Goal: Task Accomplishment & Management: Use online tool/utility

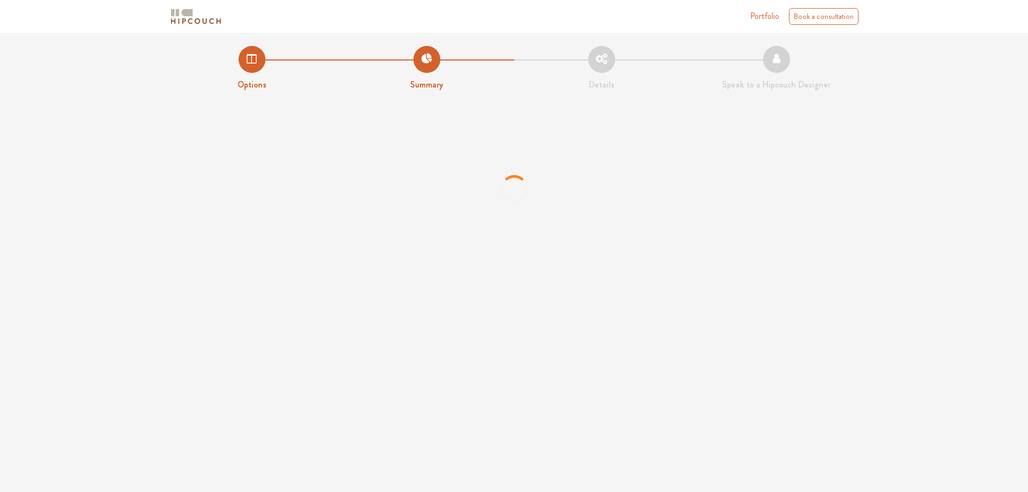
click at [420, 58] on li "Summary" at bounding box center [426, 68] width 175 height 45
click at [252, 54] on li "Options" at bounding box center [252, 68] width 175 height 45
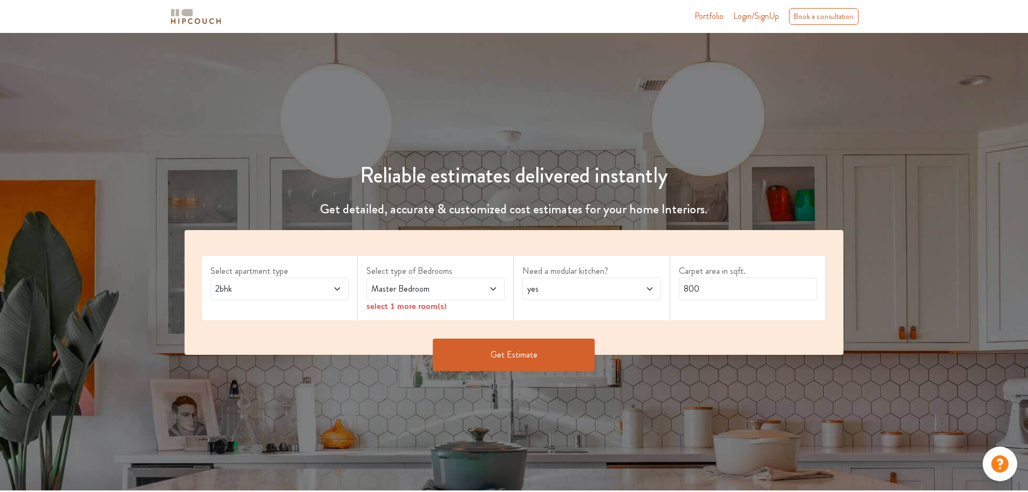
click at [478, 354] on button "Get Estimate" at bounding box center [514, 354] width 162 height 32
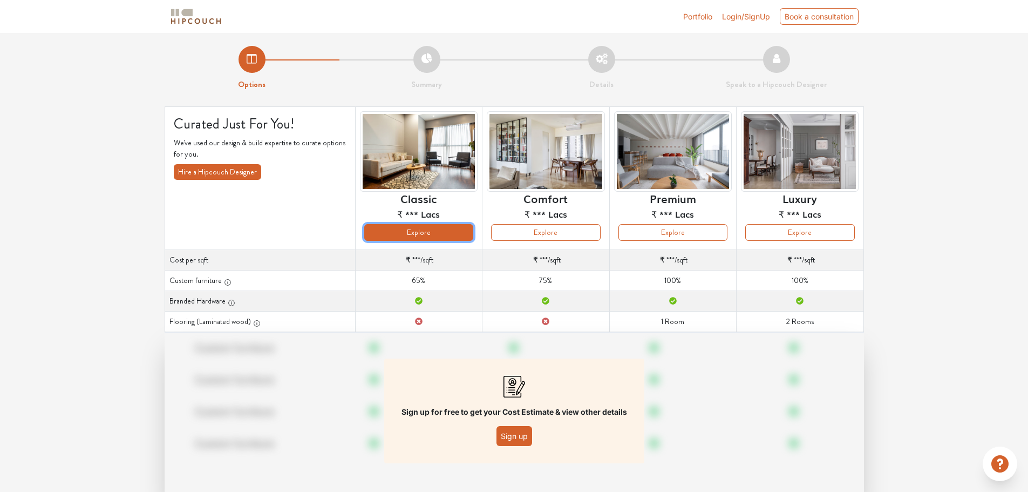
click at [416, 233] on button "Explore" at bounding box center [418, 232] width 109 height 17
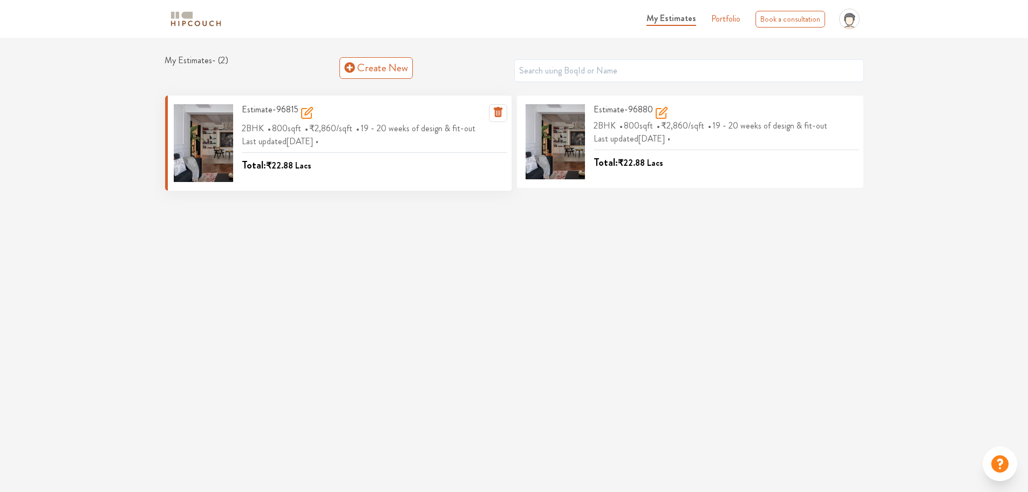
click at [216, 153] on div at bounding box center [203, 143] width 59 height 78
click at [444, 126] on span "19 - 20 weeks of design & fit-out" at bounding box center [419, 128] width 118 height 18
click at [386, 148] on div "Last updated 7 days ago Total: ₹22.88 Lacs" at bounding box center [374, 154] width 265 height 38
click at [282, 134] on span "800 sqft" at bounding box center [288, 128] width 32 height 18
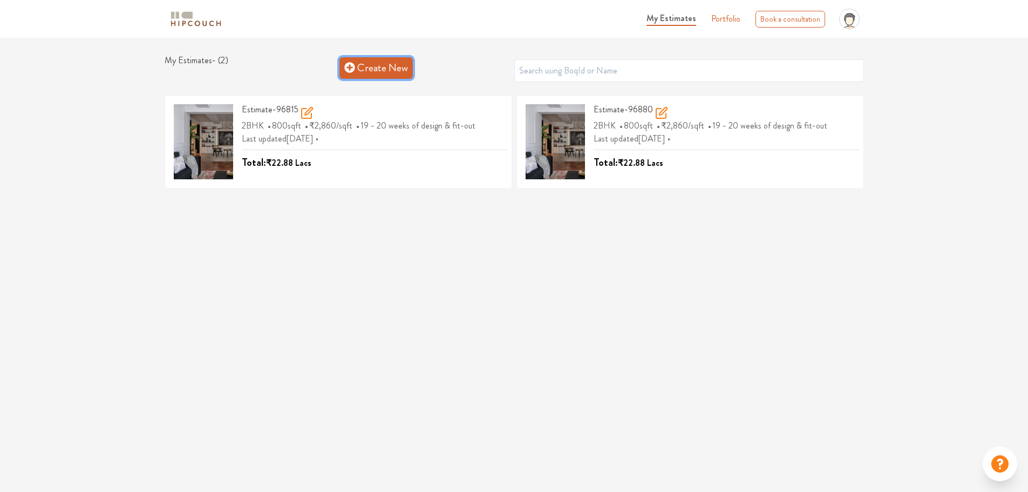
click at [378, 64] on link "Create New" at bounding box center [375, 68] width 73 height 22
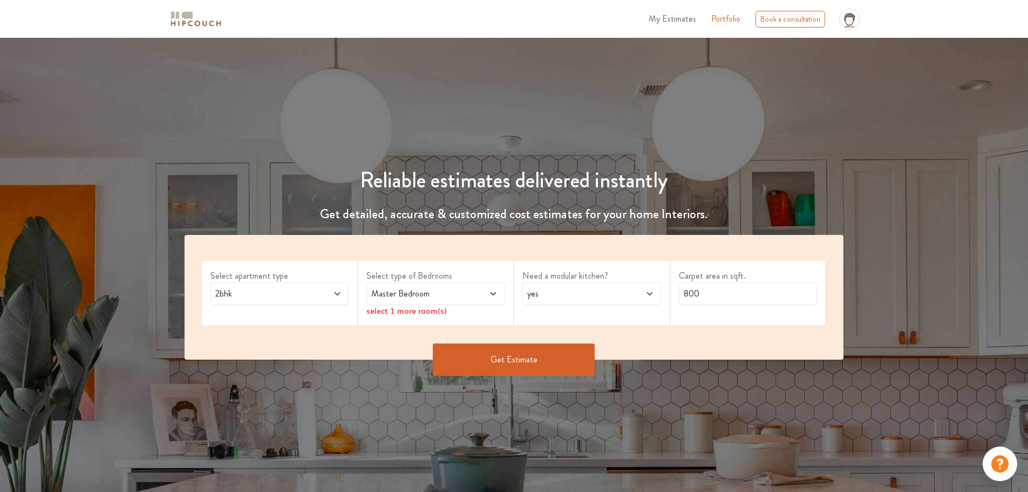
click at [504, 364] on button "Get Estimate" at bounding box center [514, 359] width 162 height 32
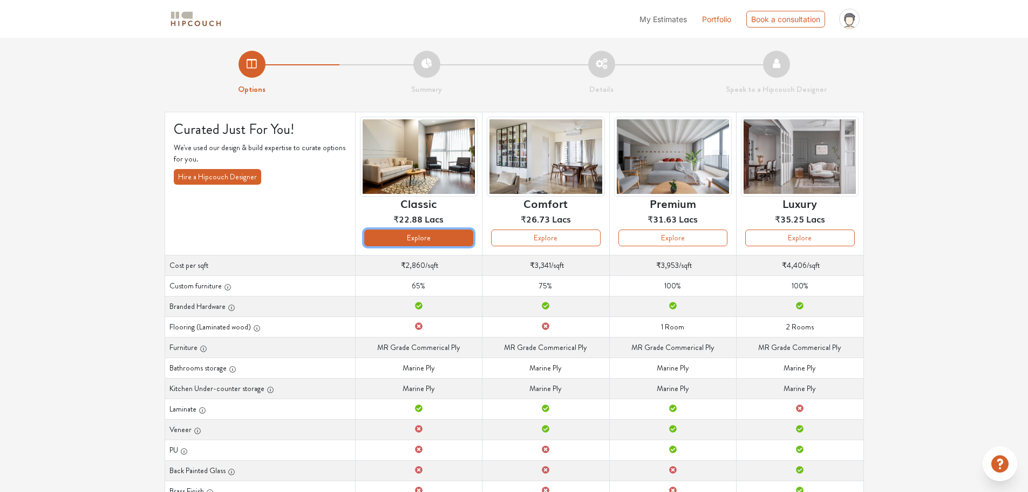
click at [425, 243] on button "Explore" at bounding box center [418, 237] width 109 height 17
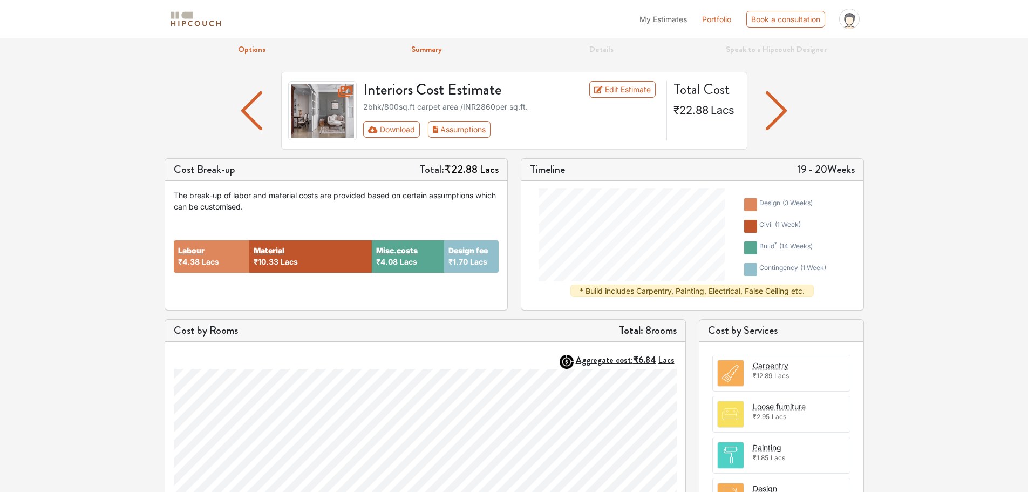
scroll to position [308, 0]
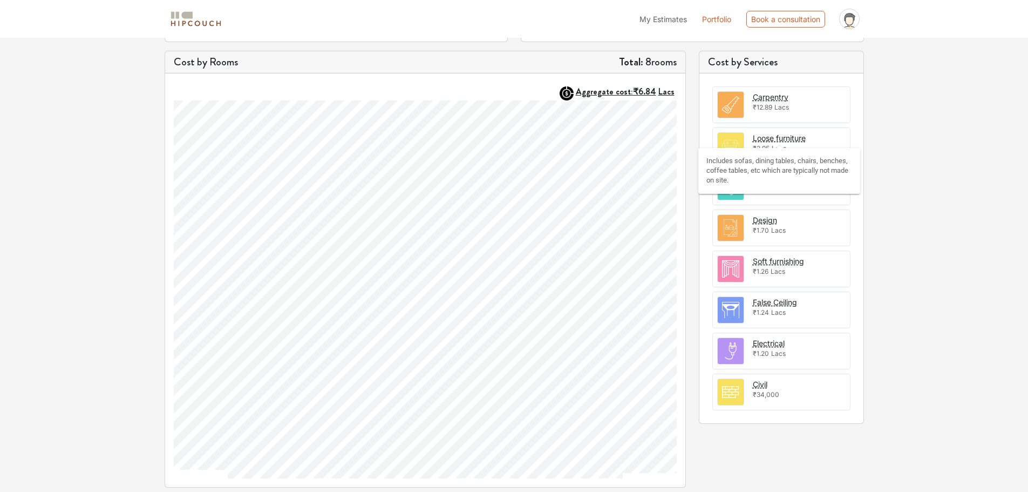
click at [772, 138] on div "Loose furniture" at bounding box center [779, 137] width 53 height 11
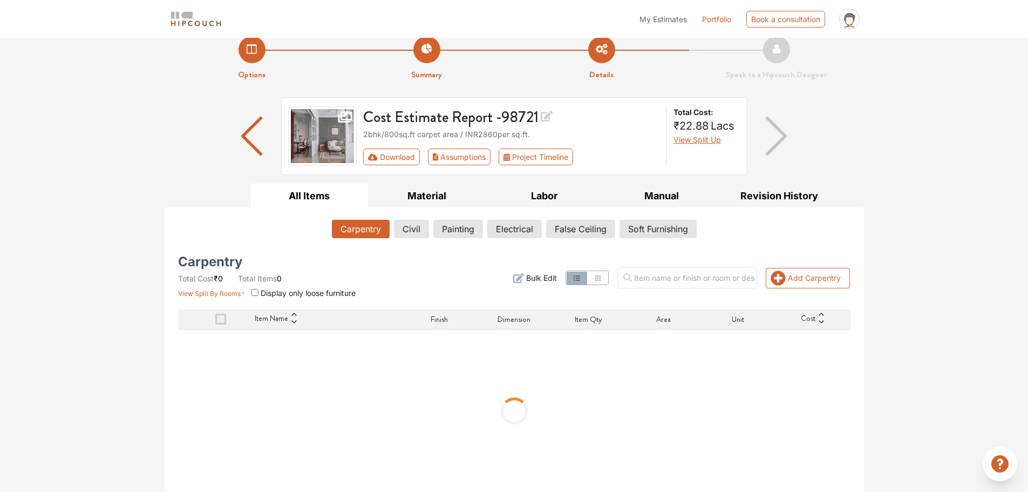
scroll to position [23, 0]
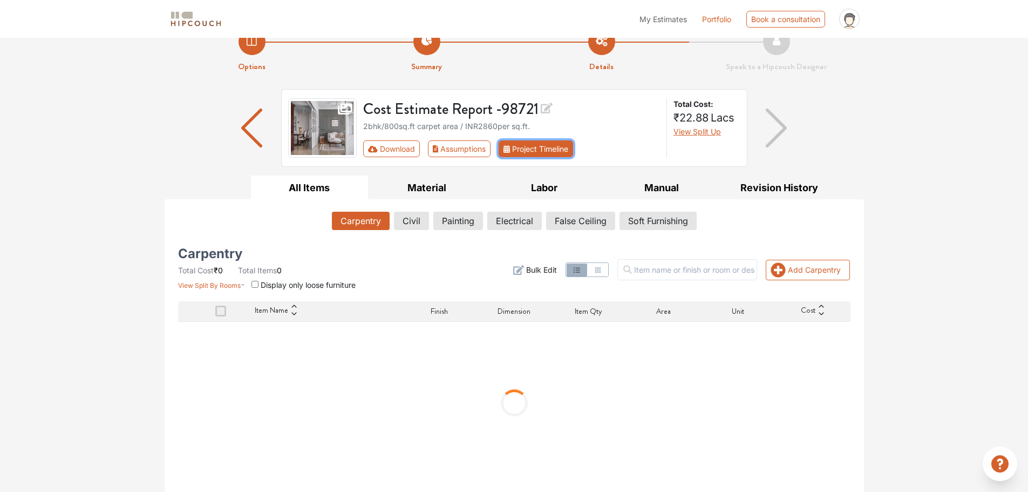
click at [538, 149] on button "Project Timeline" at bounding box center [536, 148] width 74 height 17
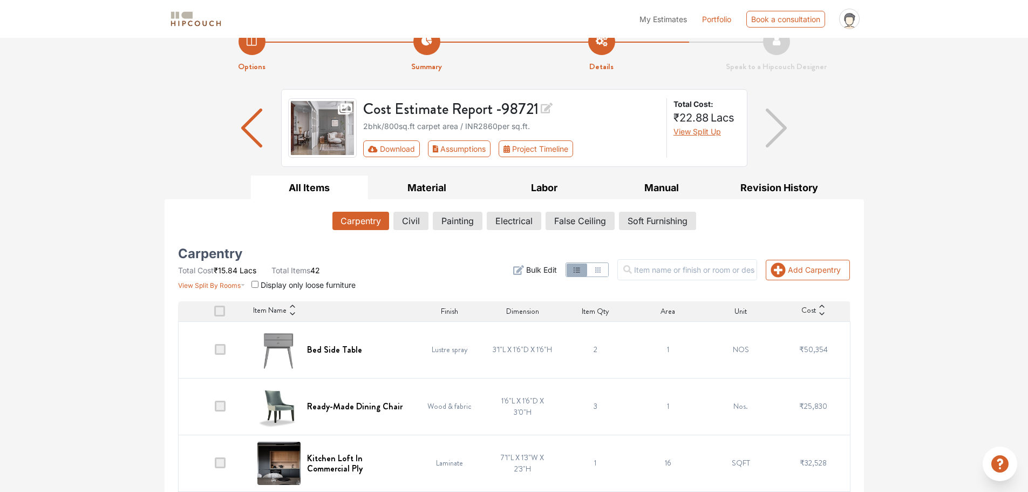
click at [354, 222] on button "Carpentry" at bounding box center [360, 221] width 57 height 18
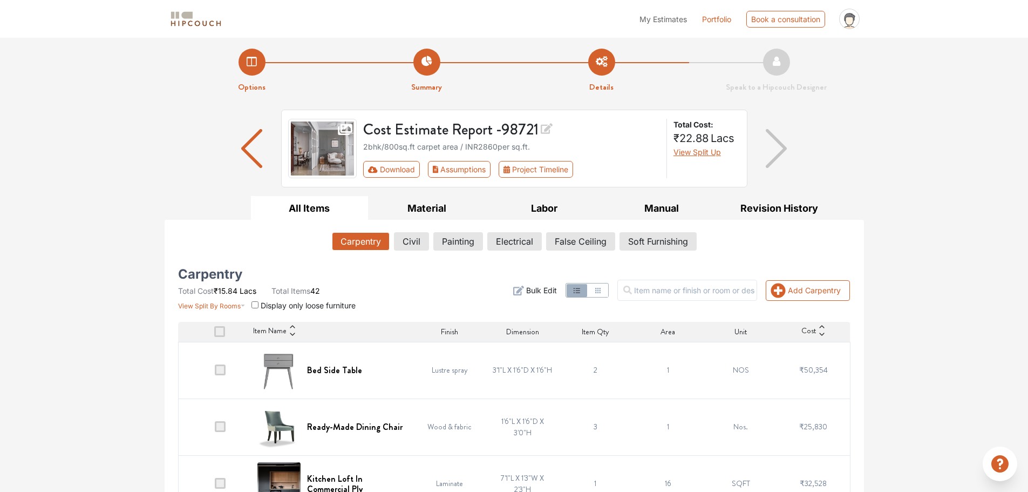
scroll to position [0, 0]
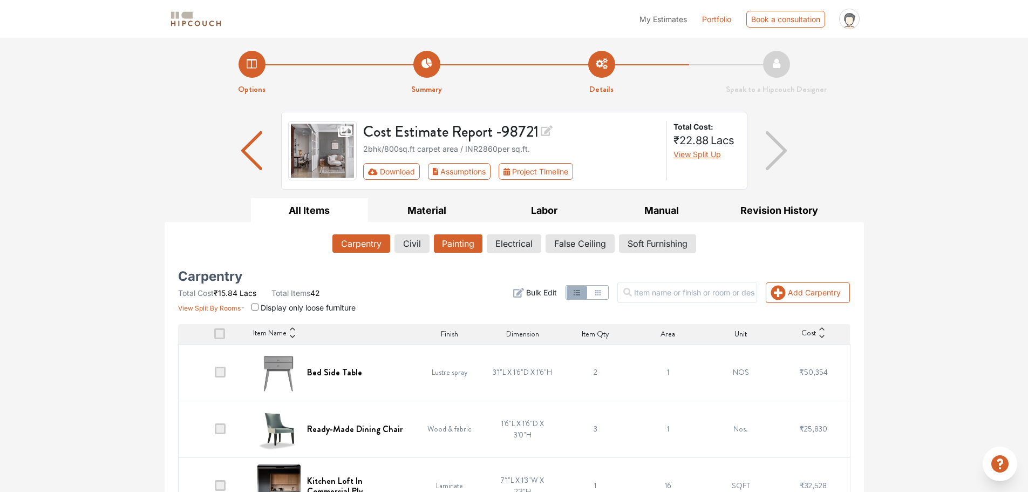
click at [445, 248] on button "Painting" at bounding box center [458, 243] width 49 height 18
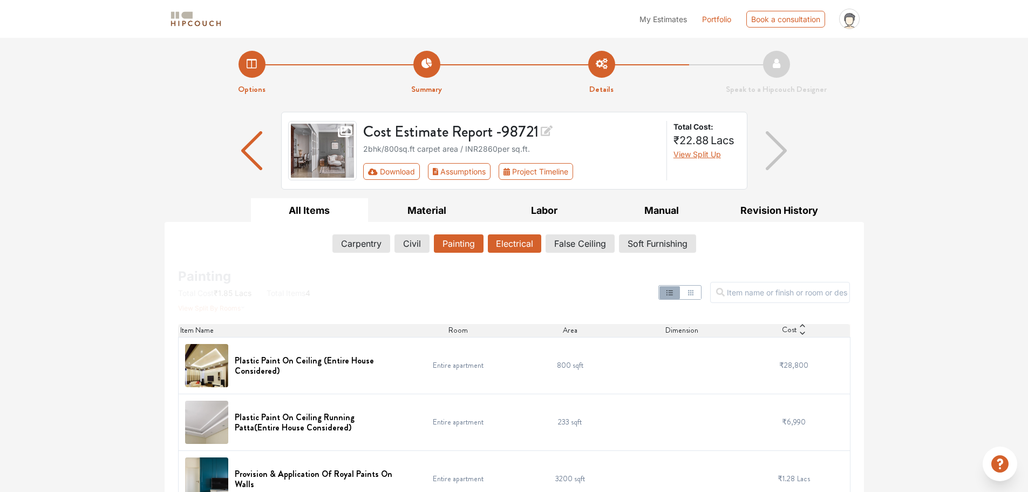
click at [509, 234] on button "Electrical" at bounding box center [514, 243] width 53 height 18
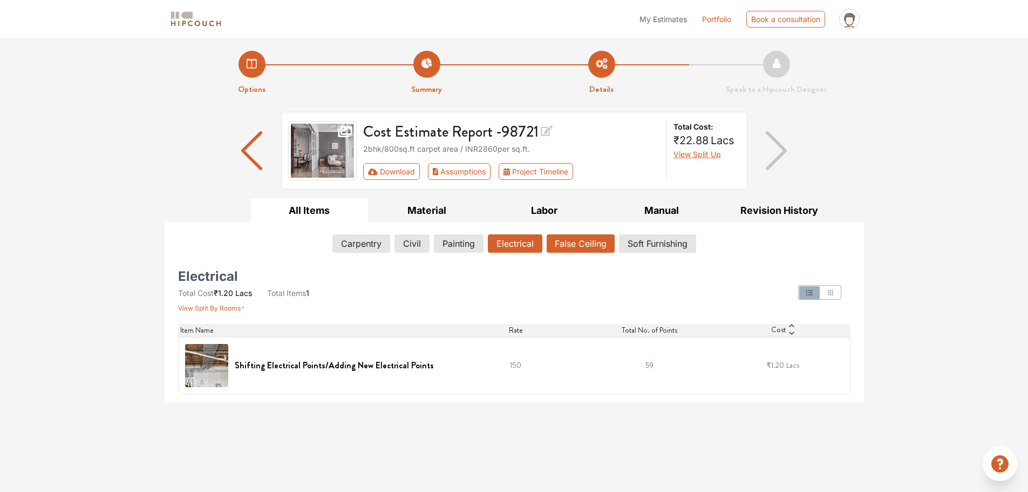
click at [581, 244] on button "False Ceiling" at bounding box center [581, 243] width 68 height 18
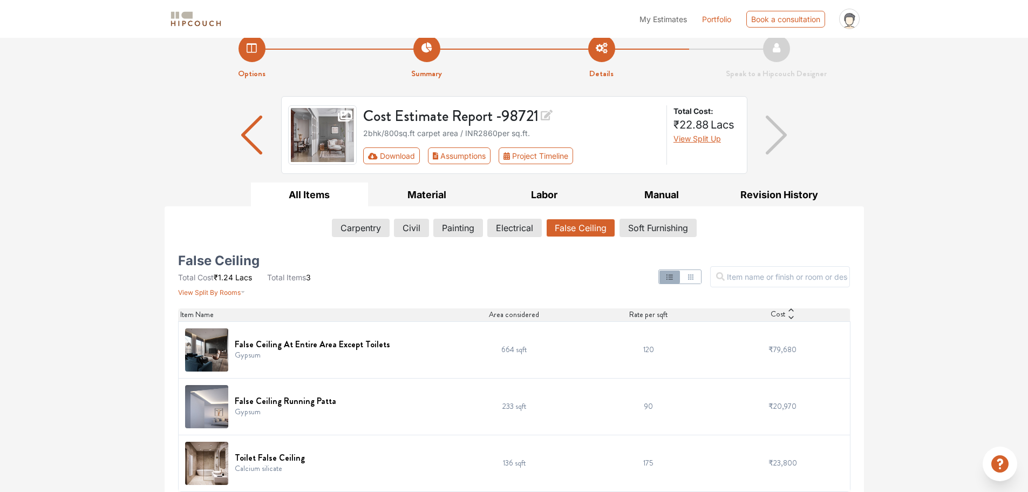
scroll to position [24, 0]
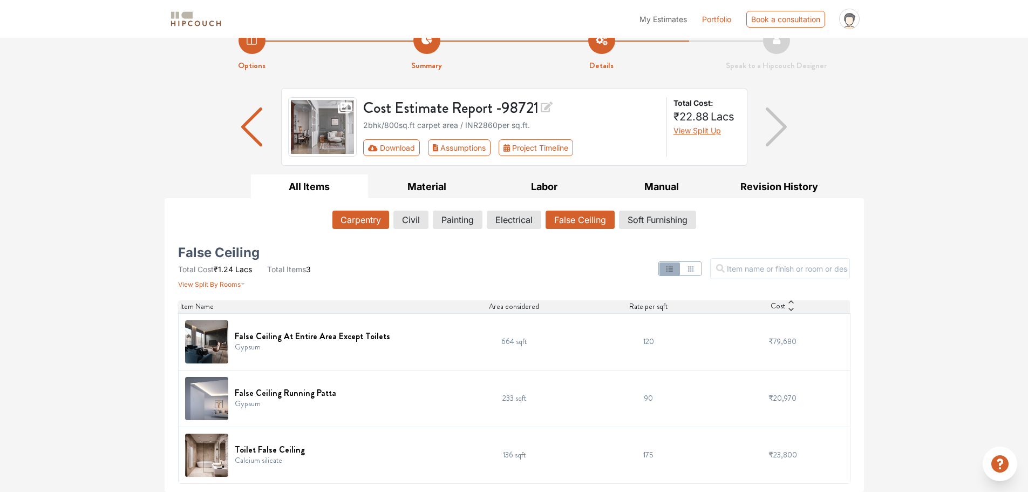
click at [370, 226] on button "Carpentry" at bounding box center [360, 219] width 57 height 18
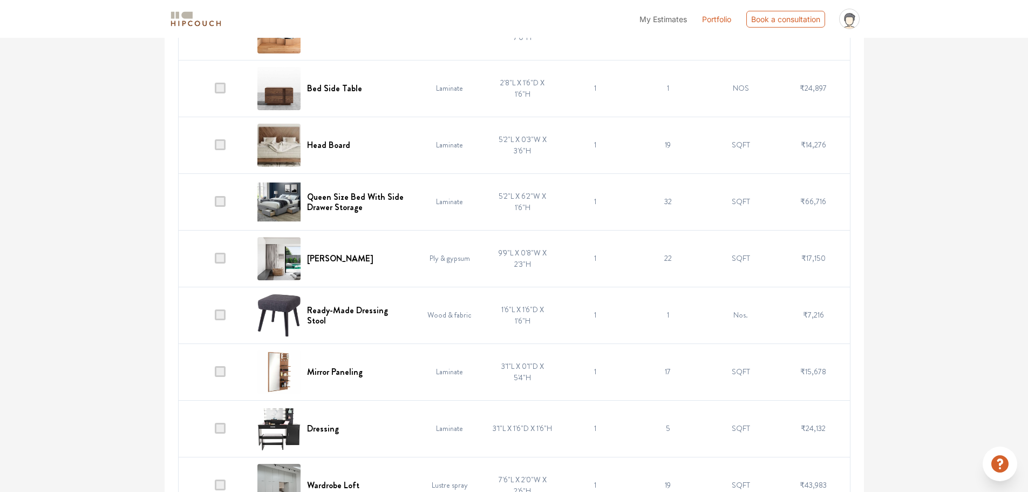
scroll to position [1535, 0]
